Goal: Check status: Check status

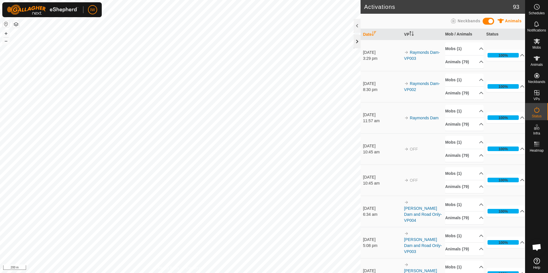
click at [354, 42] on div at bounding box center [356, 42] width 7 height 14
click at [361, 81] on div "Activations 93 Animals Neckbands Date VP Mob / Animals Status [DATE] 3:29 pm Ra…" at bounding box center [262, 136] width 525 height 273
